Goal: Task Accomplishment & Management: Use online tool/utility

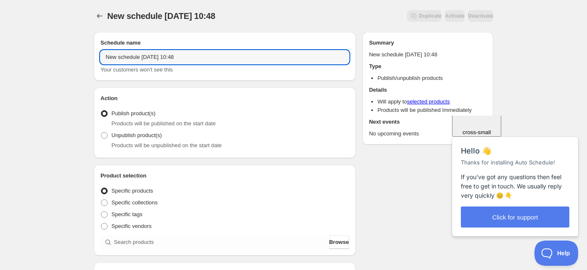
drag, startPoint x: 178, startPoint y: 72, endPoint x: -125, endPoint y: 74, distance: 303.3
click at [0, 74] on html "New schedule Aug 27 2025 10:48. This page is ready New schedule Aug 27 2025 10:…" at bounding box center [293, 135] width 587 height 270
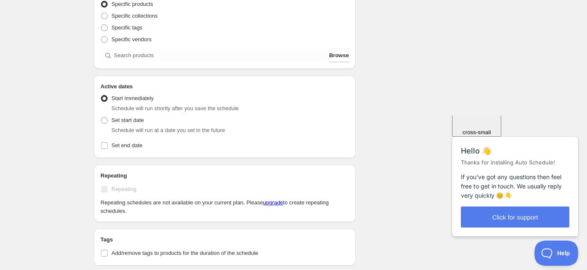
type input "Test for publishing on all channels"
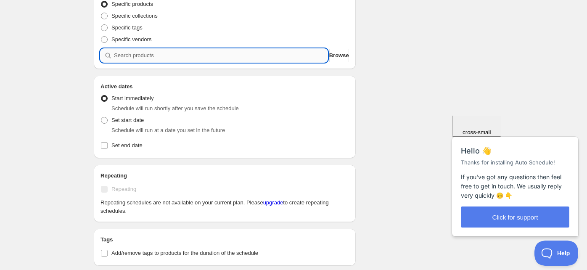
click at [152, 62] on input "search" at bounding box center [221, 55] width 214 height 13
paste input "27HC100KI25"
type input "27HC100KI25"
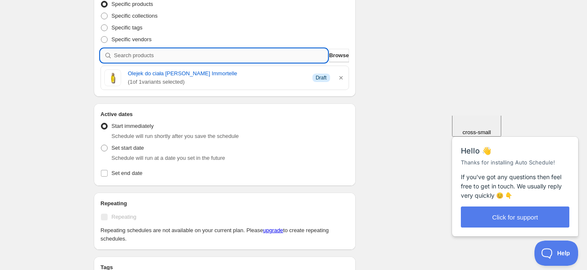
click at [140, 62] on input "search" at bounding box center [221, 55] width 214 height 13
paste input "10CAWHS25"
type input "10CAWHS25"
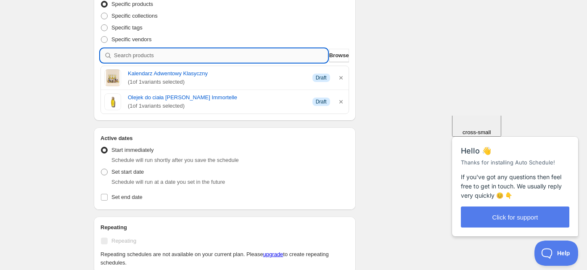
click at [146, 62] on input "search" at bounding box center [221, 55] width 214 height 13
paste input "20250099"
type input "20250099"
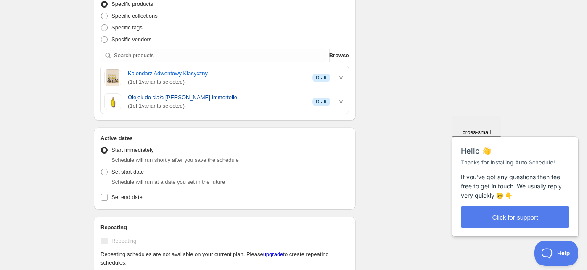
scroll to position [374, 0]
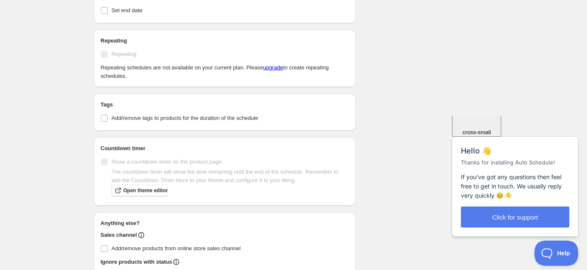
radio input "true"
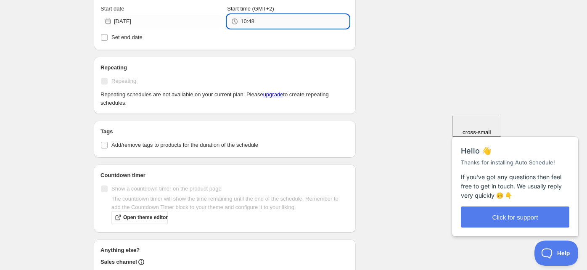
click at [241, 28] on input "10:48" at bounding box center [295, 21] width 108 height 13
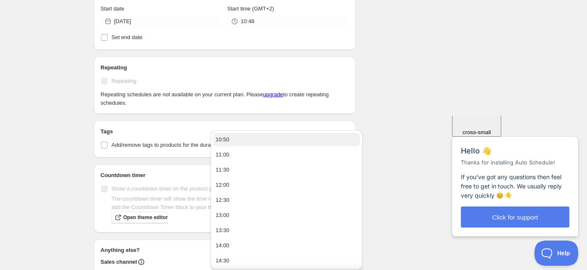
click at [236, 142] on button "10:50" at bounding box center [286, 139] width 147 height 13
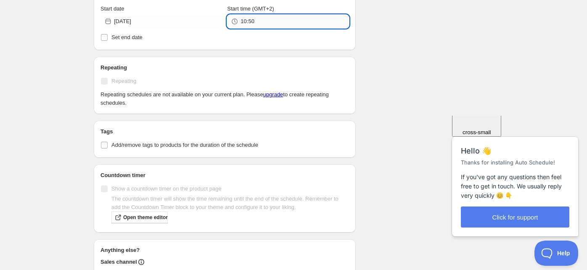
click at [244, 28] on input "10:50" at bounding box center [295, 21] width 108 height 13
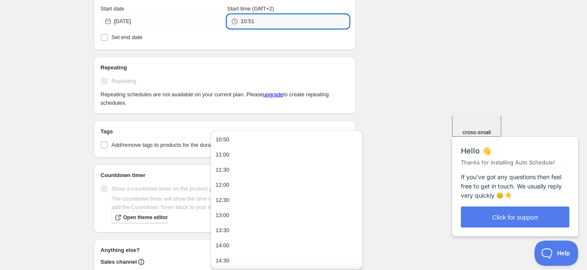
type input "10:51"
click at [483, 69] on div "Schedule name Test for publishing on all channels Your customers won't see this…" at bounding box center [290, 1] width 406 height 698
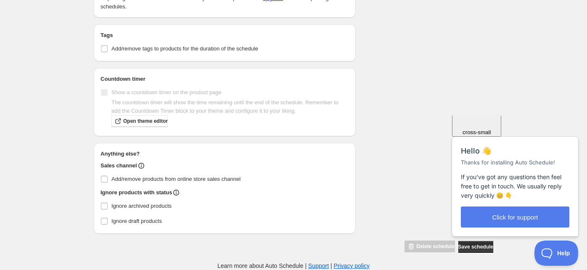
scroll to position [653, 0]
click at [101, 176] on input "Add/remove products from online store sales channel" at bounding box center [104, 179] width 7 height 7
checkbox input "true"
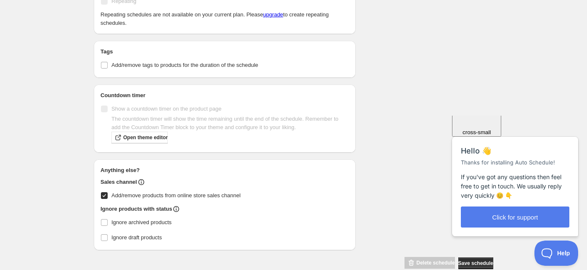
scroll to position [279, 0]
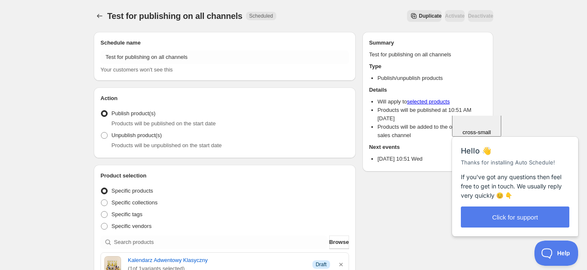
click at [498, 127] on div "Close cross-small" at bounding box center [477, 107] width 42 height 56
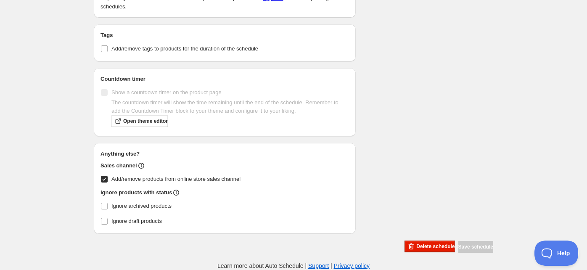
scroll to position [592, 0]
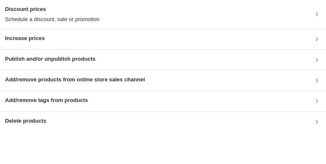
click at [27, 63] on h3 "Publish and/or unpublish products" at bounding box center [50, 59] width 90 height 8
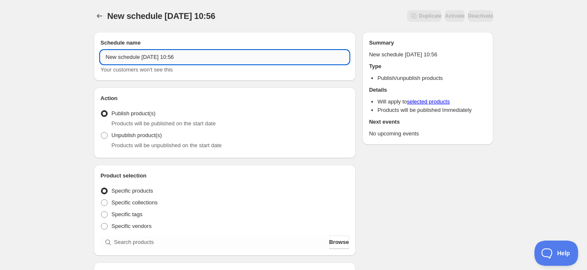
drag, startPoint x: 130, startPoint y: 74, endPoint x: 146, endPoint y: 69, distance: 16.1
click at [130, 64] on input "New schedule Aug 27 2025 10:56" at bounding box center [225, 56] width 249 height 13
drag, startPoint x: 169, startPoint y: 69, endPoint x: -5, endPoint y: 69, distance: 174.6
click at [0, 69] on html "New schedule Aug 27 2025 10:56. This page is ready New schedule Aug 27 2025 10:…" at bounding box center [293, 135] width 587 height 270
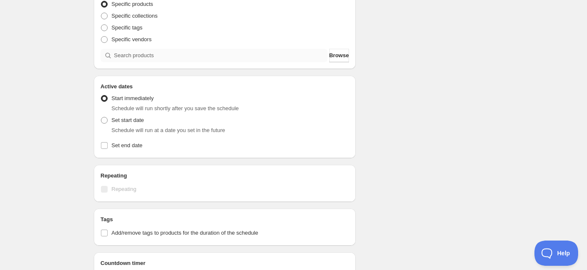
type input "Test of activating sales channels"
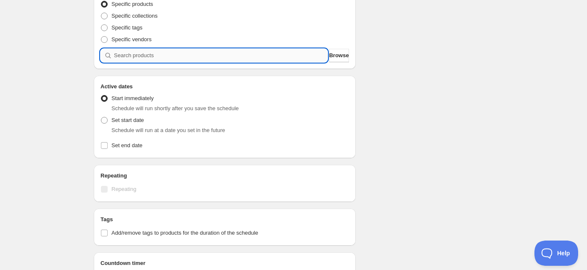
click at [114, 62] on input "search" at bounding box center [221, 55] width 214 height 13
paste input "27HC100KI25"
type input "27HC100KI25"
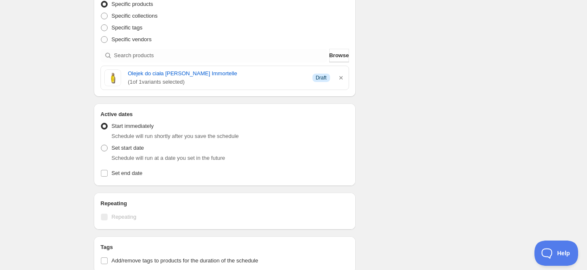
scroll to position [374, 0]
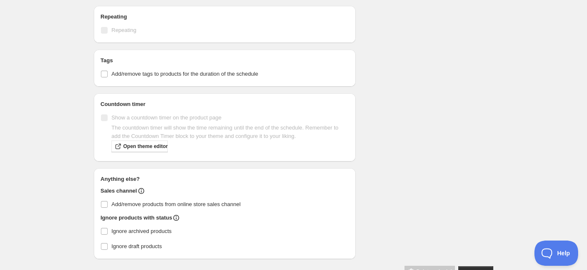
radio input "true"
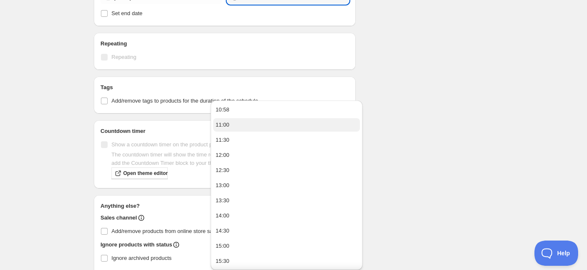
click at [244, 131] on button "11:00" at bounding box center [286, 124] width 147 height 13
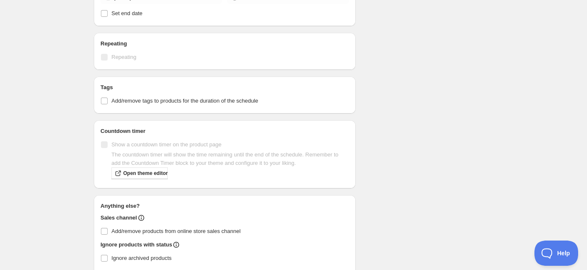
type input "11:00"
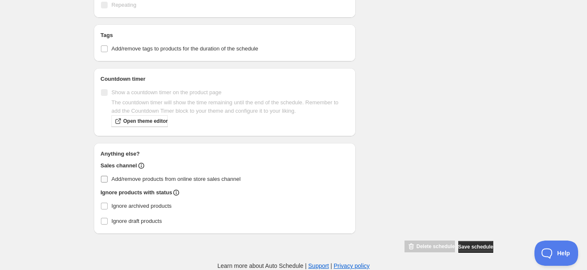
click at [101, 183] on input "Add/remove products from online store sales channel" at bounding box center [104, 179] width 7 height 7
checkbox input "true"
click at [493, 244] on span "Save schedule" at bounding box center [475, 247] width 35 height 7
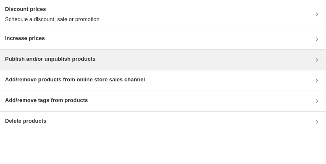
click at [58, 63] on h3 "Publish and/or unpublish products" at bounding box center [50, 59] width 90 height 8
